Goal: Task Accomplishment & Management: Manage account settings

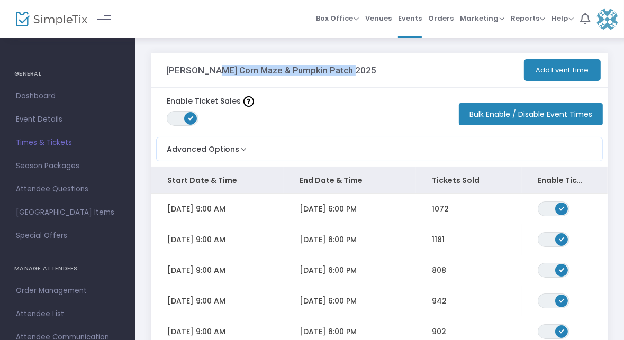
drag, startPoint x: 339, startPoint y: 68, endPoint x: 204, endPoint y: 73, distance: 135.6
click at [204, 73] on h3 "[PERSON_NAME] Corn Maze & Pumpkin Patch 2025" at bounding box center [271, 70] width 211 height 11
click at [354, 79] on div "[PERSON_NAME] Corn Maze & Pumpkin Patch 2025" at bounding box center [277, 70] width 222 height 34
click at [346, 60] on div "[PERSON_NAME] Corn Maze & Pumpkin Patch 2025" at bounding box center [277, 70] width 222 height 34
drag, startPoint x: 349, startPoint y: 73, endPoint x: 182, endPoint y: 72, distance: 166.8
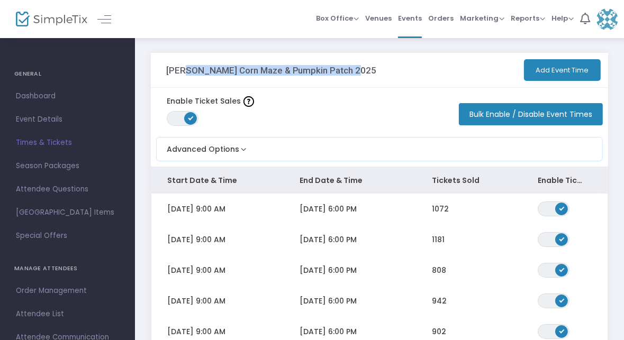
click at [182, 72] on div "[PERSON_NAME] Corn Maze & Pumpkin Patch 2025" at bounding box center [277, 70] width 222 height 34
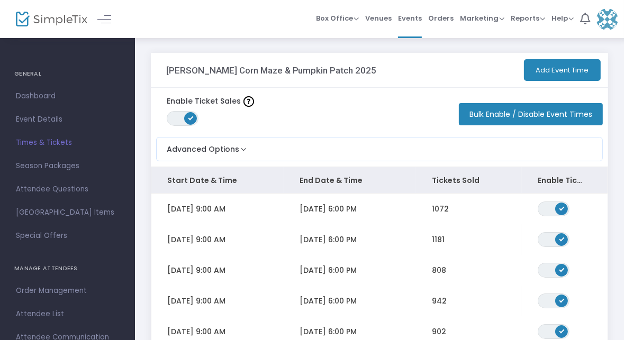
click at [175, 69] on h3 "[PERSON_NAME] Corn Maze & Pumpkin Patch 2025" at bounding box center [271, 70] width 211 height 11
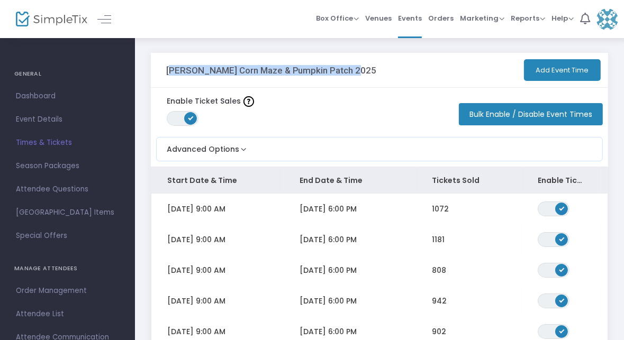
drag, startPoint x: 161, startPoint y: 67, endPoint x: 356, endPoint y: 68, distance: 194.9
click at [356, 68] on div "Sauchuk's Corn Maze & Pumpkin Patch 2025 Add Event Time" at bounding box center [380, 70] width 458 height 35
click at [356, 68] on div "[PERSON_NAME] Corn Maze & Pumpkin Patch 2025" at bounding box center [277, 70] width 222 height 34
